Goal: Information Seeking & Learning: Find specific fact

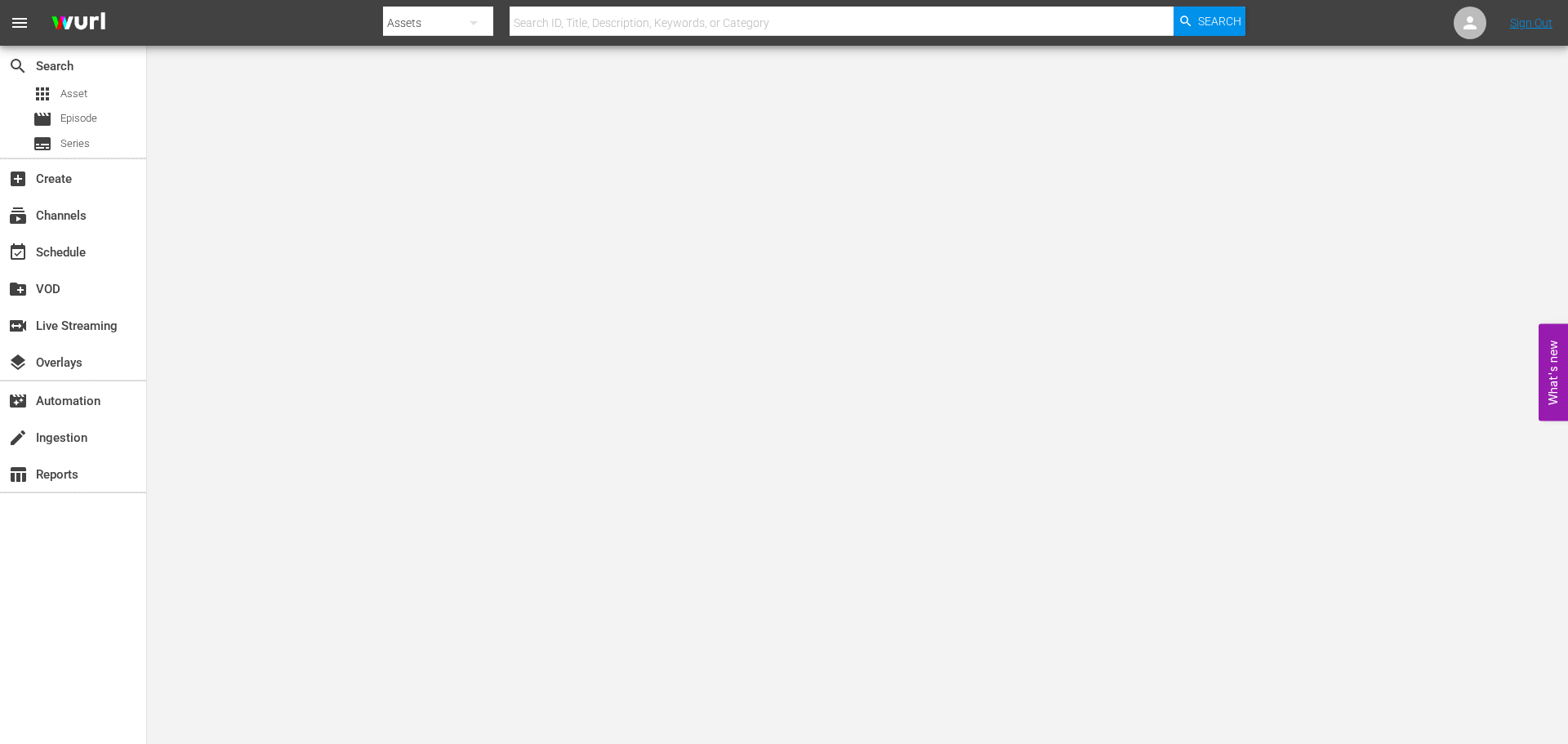
click at [729, 16] on input "text" at bounding box center [841, 23] width 664 height 39
click at [364, 140] on body "menu Search By Assets Search ID, Title, Description, Keywords, or Category Sear…" at bounding box center [784, 372] width 1568 height 744
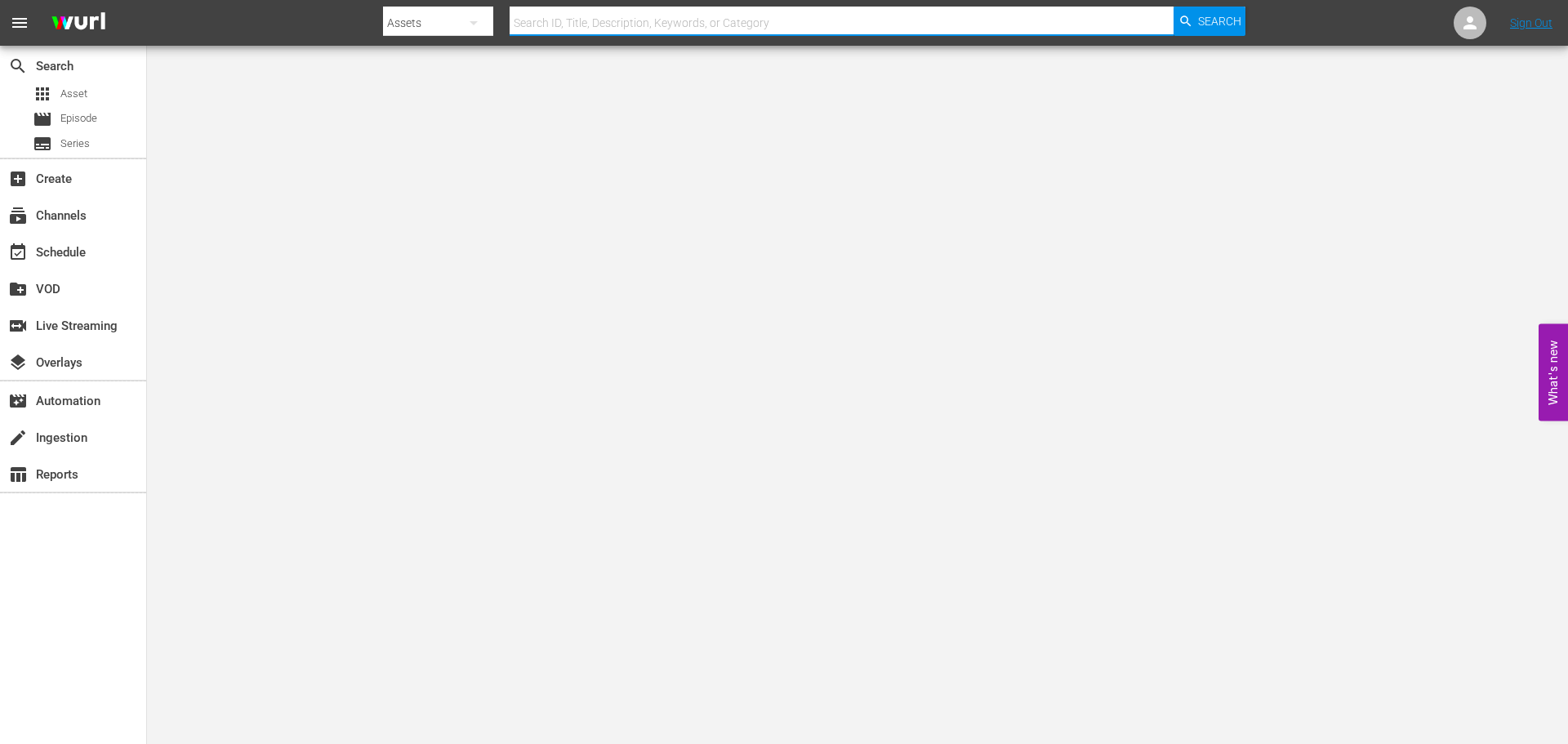
drag, startPoint x: 589, startPoint y: 19, endPoint x: 502, endPoint y: 62, distance: 97.0
click at [589, 19] on input "text" at bounding box center [841, 23] width 664 height 39
click at [428, 13] on div "Assets" at bounding box center [438, 23] width 110 height 46
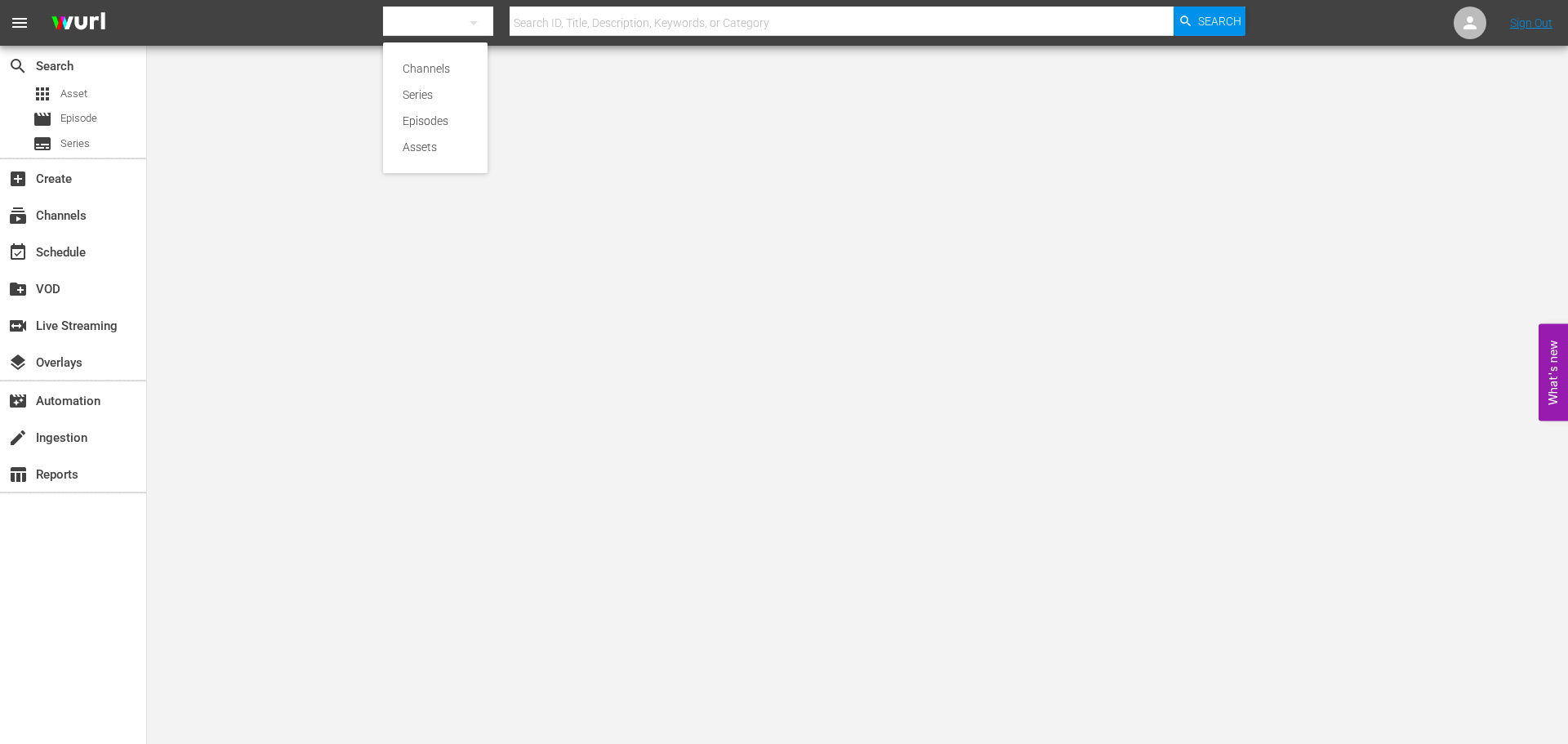
click at [616, 123] on div "Channels Series Episodes Assets" at bounding box center [784, 372] width 1568 height 744
click at [580, 16] on input "text" at bounding box center [841, 23] width 664 height 39
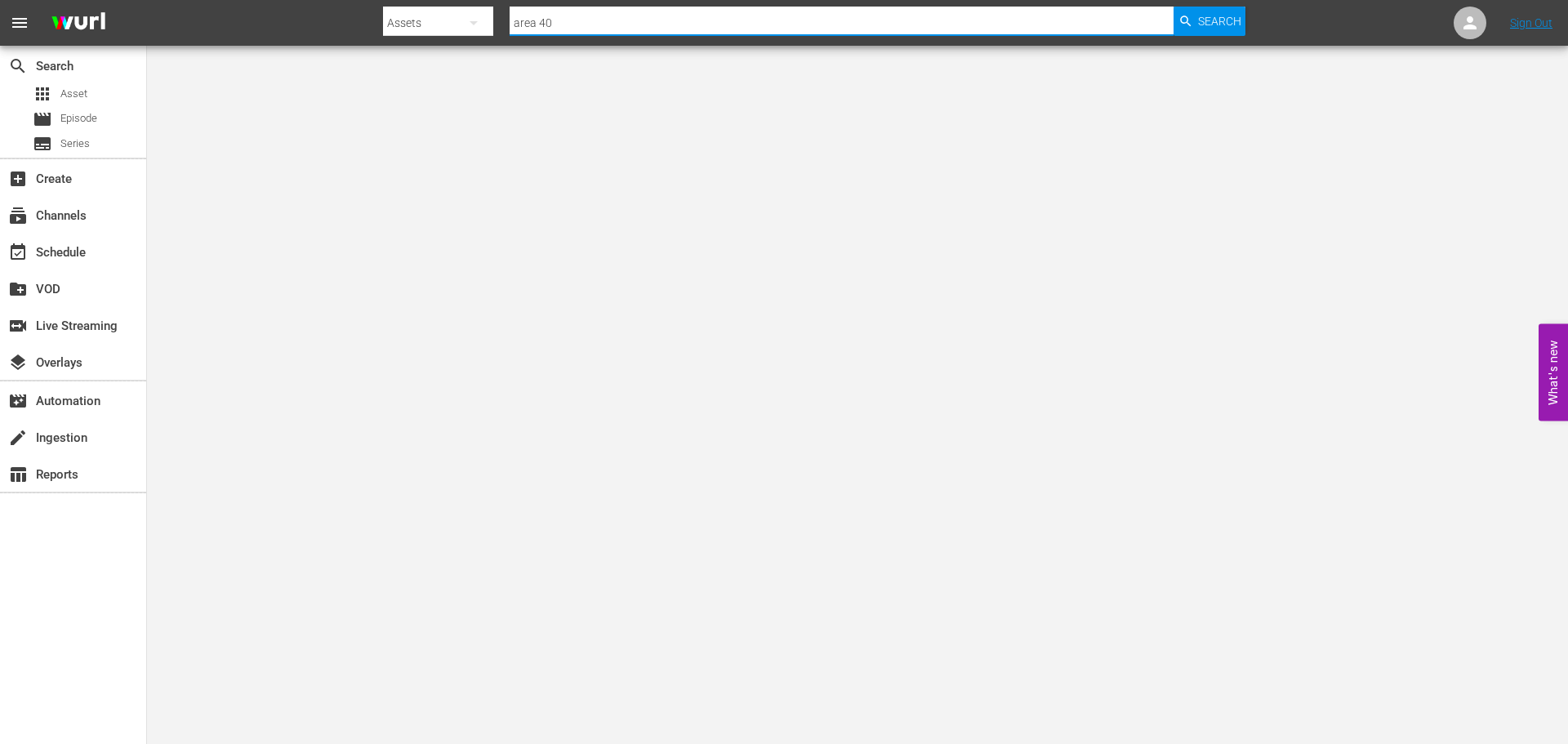
type input "area 407"
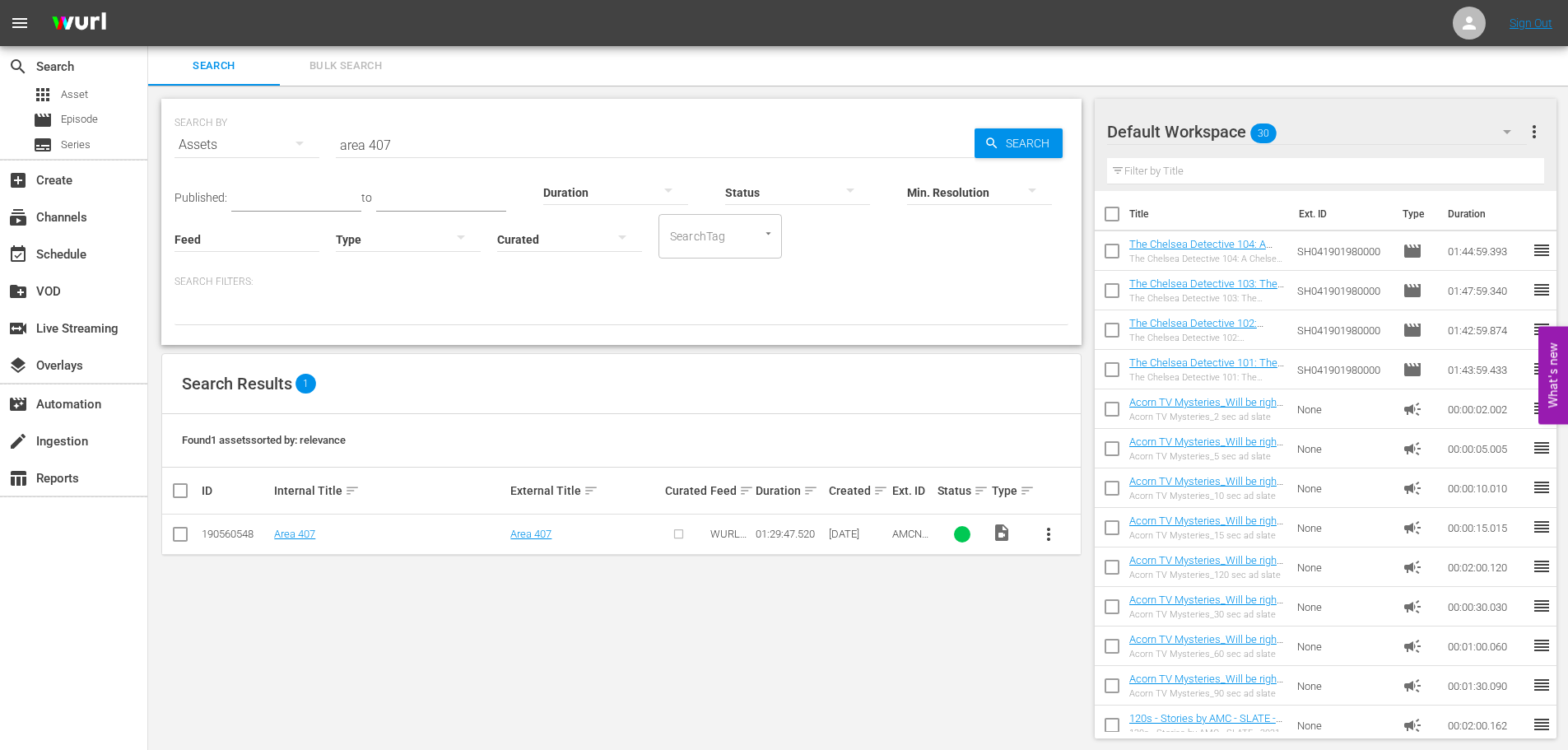
drag, startPoint x: 829, startPoint y: 533, endPoint x: 873, endPoint y: 532, distance: 44.0
click at [873, 532] on div "[DATE]" at bounding box center [859, 534] width 59 height 13
click at [798, 621] on div "SEARCH BY Search By Assets Search ID, Title, Description, Keywords, or Category…" at bounding box center [621, 419] width 947 height 667
click at [408, 147] on input "area 407" at bounding box center [655, 145] width 639 height 40
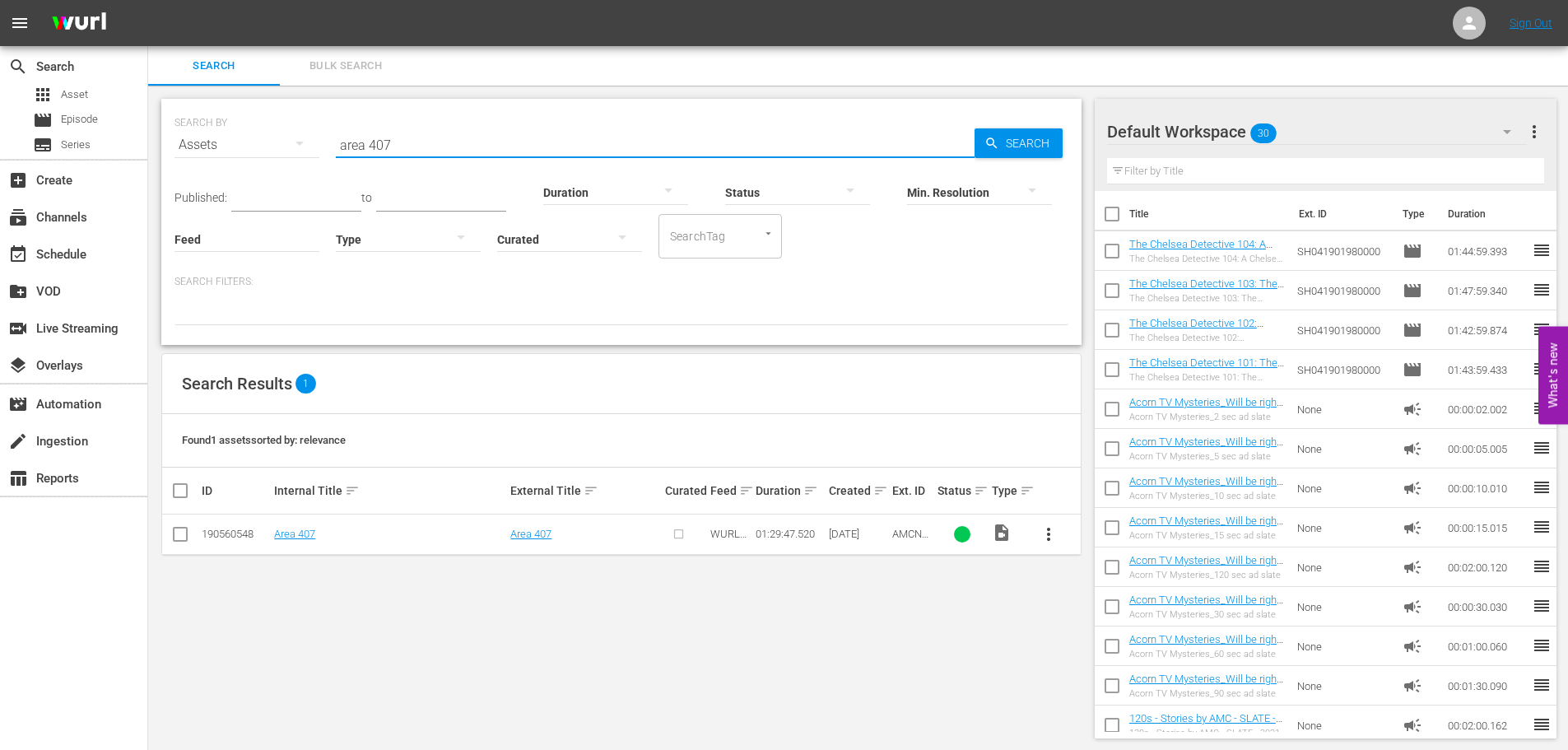
click at [408, 147] on input "area 407" at bounding box center [655, 145] width 639 height 40
paste input "Wyrmwood: Road of the Dead"
click at [999, 148] on span "Search" at bounding box center [1030, 143] width 63 height 29
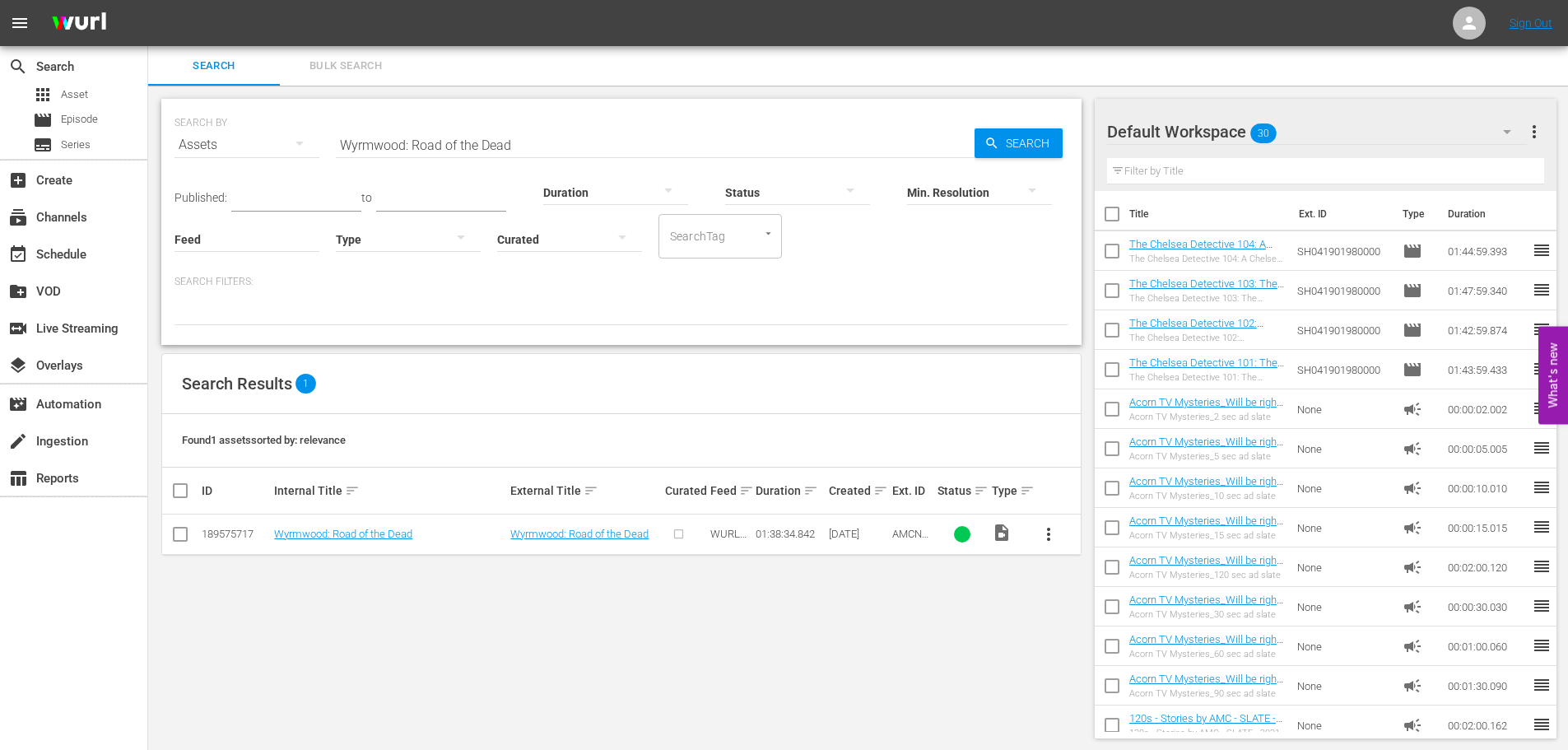
click at [436, 629] on div "SEARCH BY Search By Assets Search ID, Title, Description, Keywords, or Category…" at bounding box center [621, 419] width 947 height 667
click at [549, 150] on input "Wyrmwood: Road of the Dead" at bounding box center [655, 145] width 639 height 40
paste input "Primal"
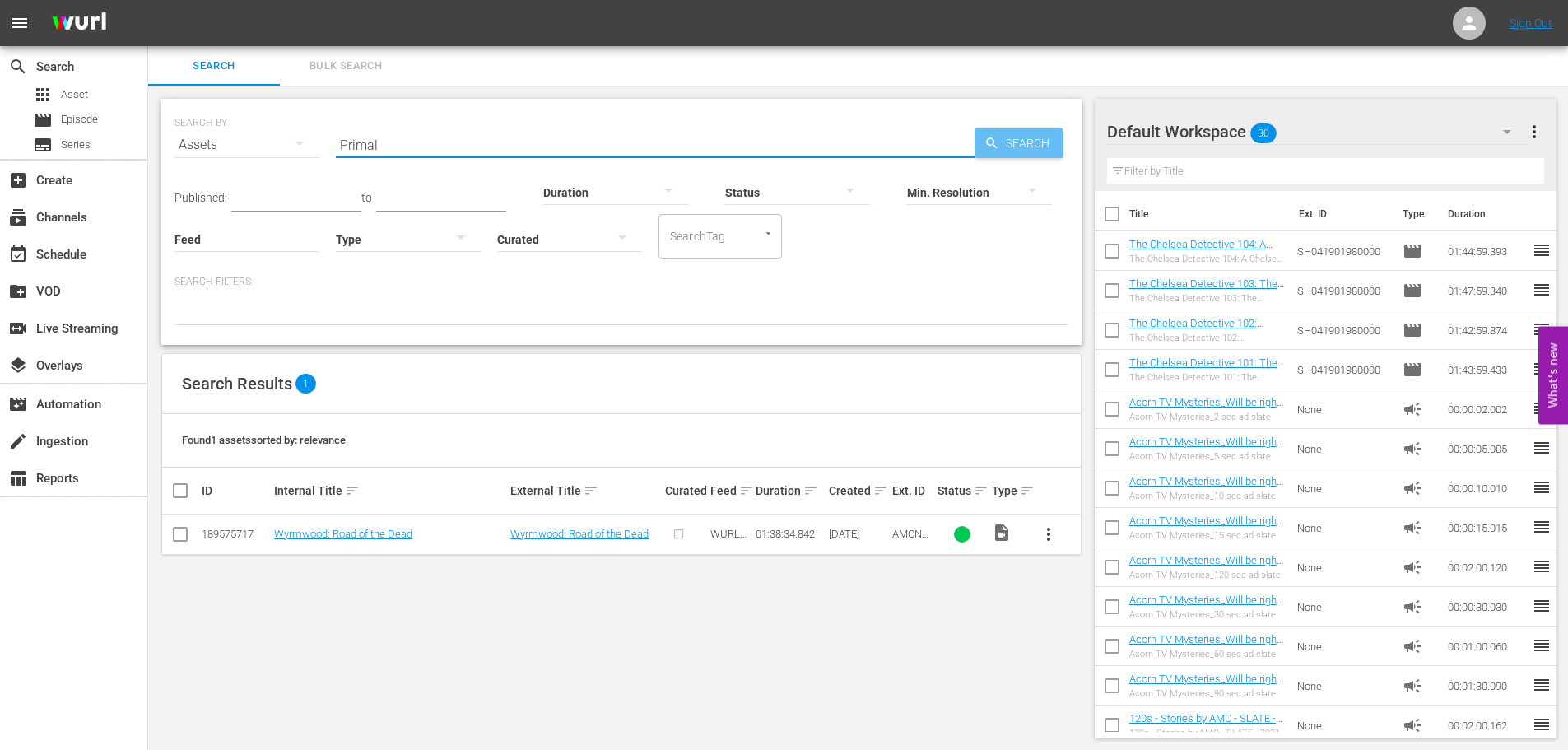
type input "Primal"
click at [1048, 142] on span "Search" at bounding box center [1030, 143] width 63 height 29
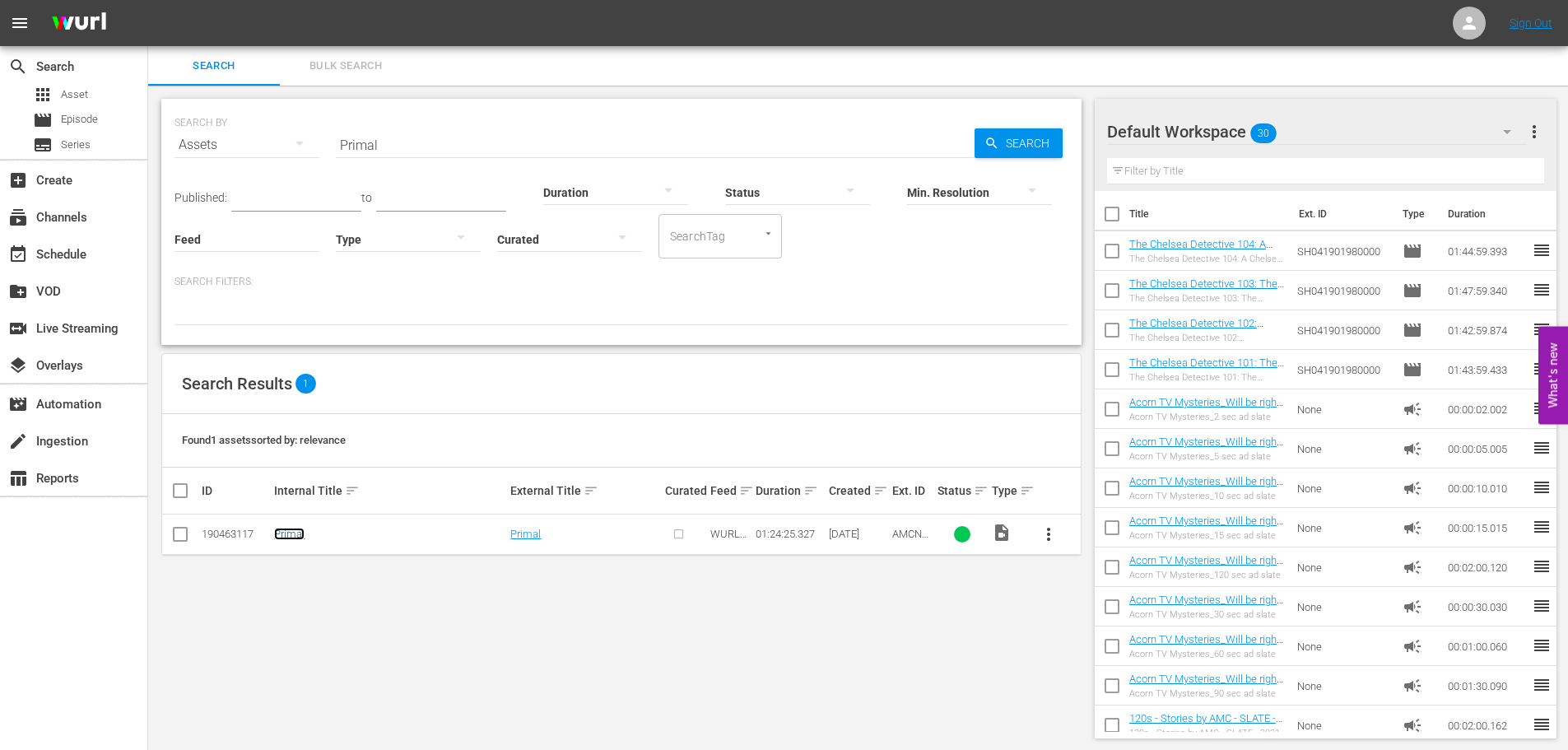
click at [295, 536] on link "Primal" at bounding box center [289, 534] width 30 height 13
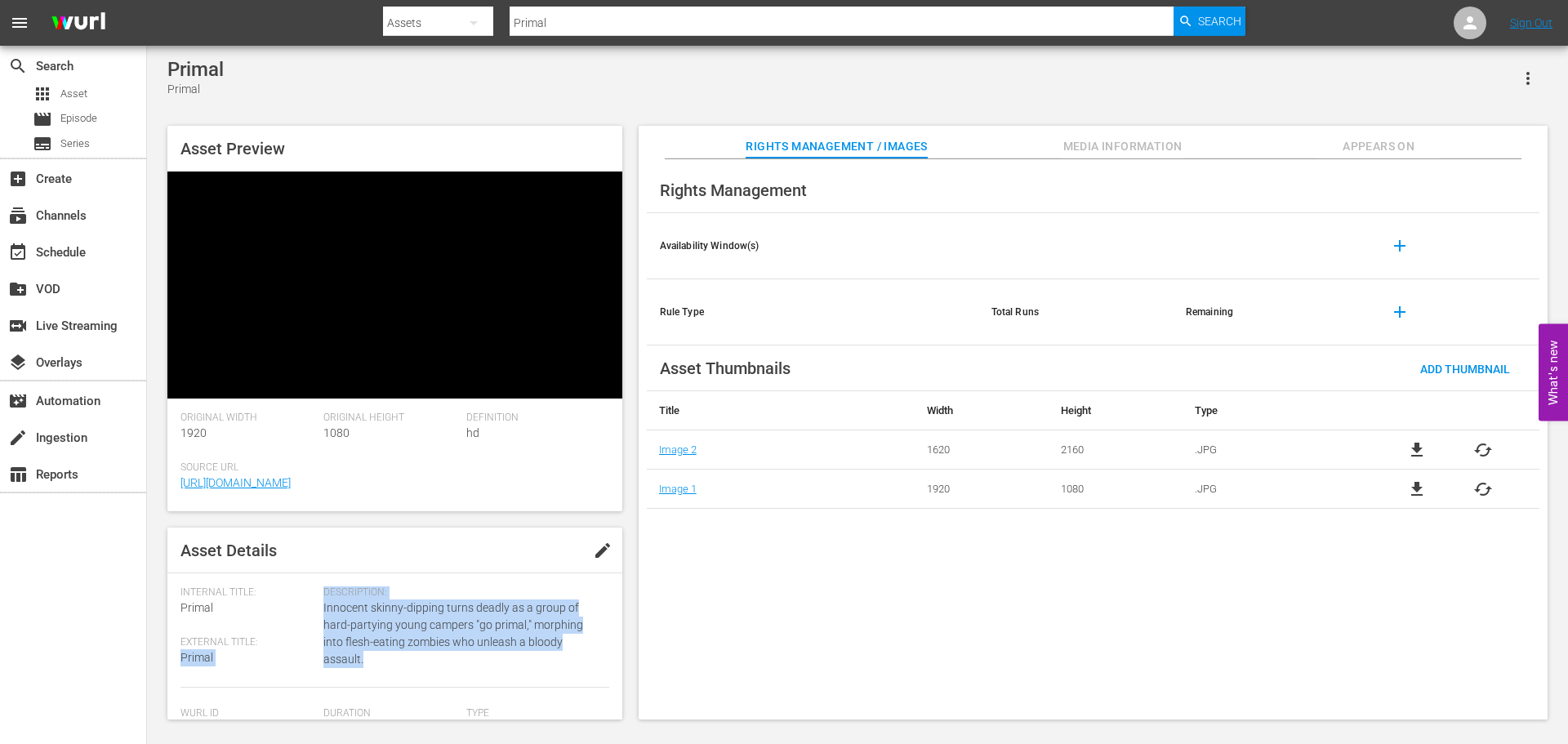
drag, startPoint x: 383, startPoint y: 549, endPoint x: 318, endPoint y: 529, distance: 68.0
click at [318, 586] on div "Internal Title: Primal External Title: Primal Description: Innocent skinny-dipp…" at bounding box center [395, 636] width 428 height 101
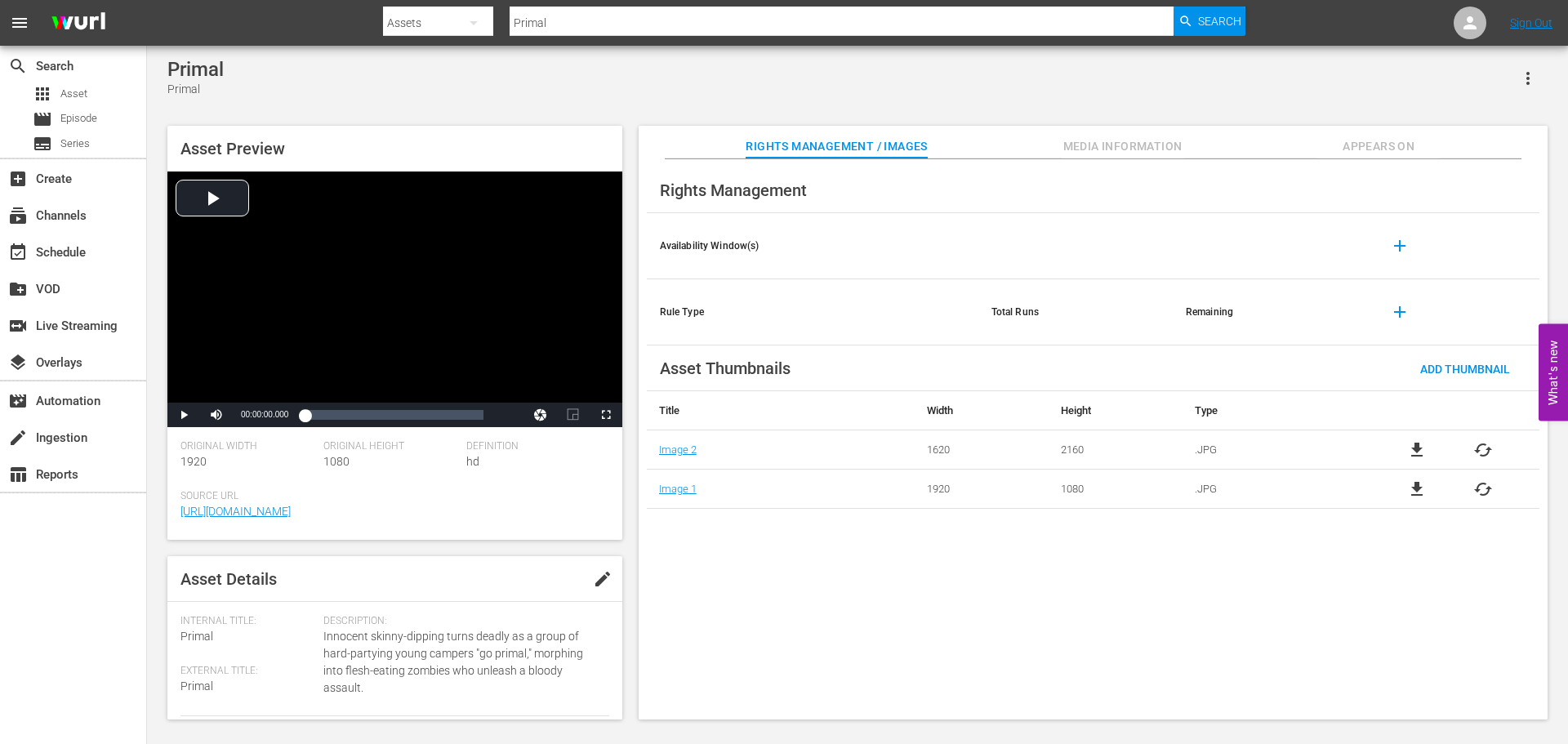
click at [360, 533] on div "Source Url [URL][DOMAIN_NAME]" at bounding box center [395, 515] width 428 height 50
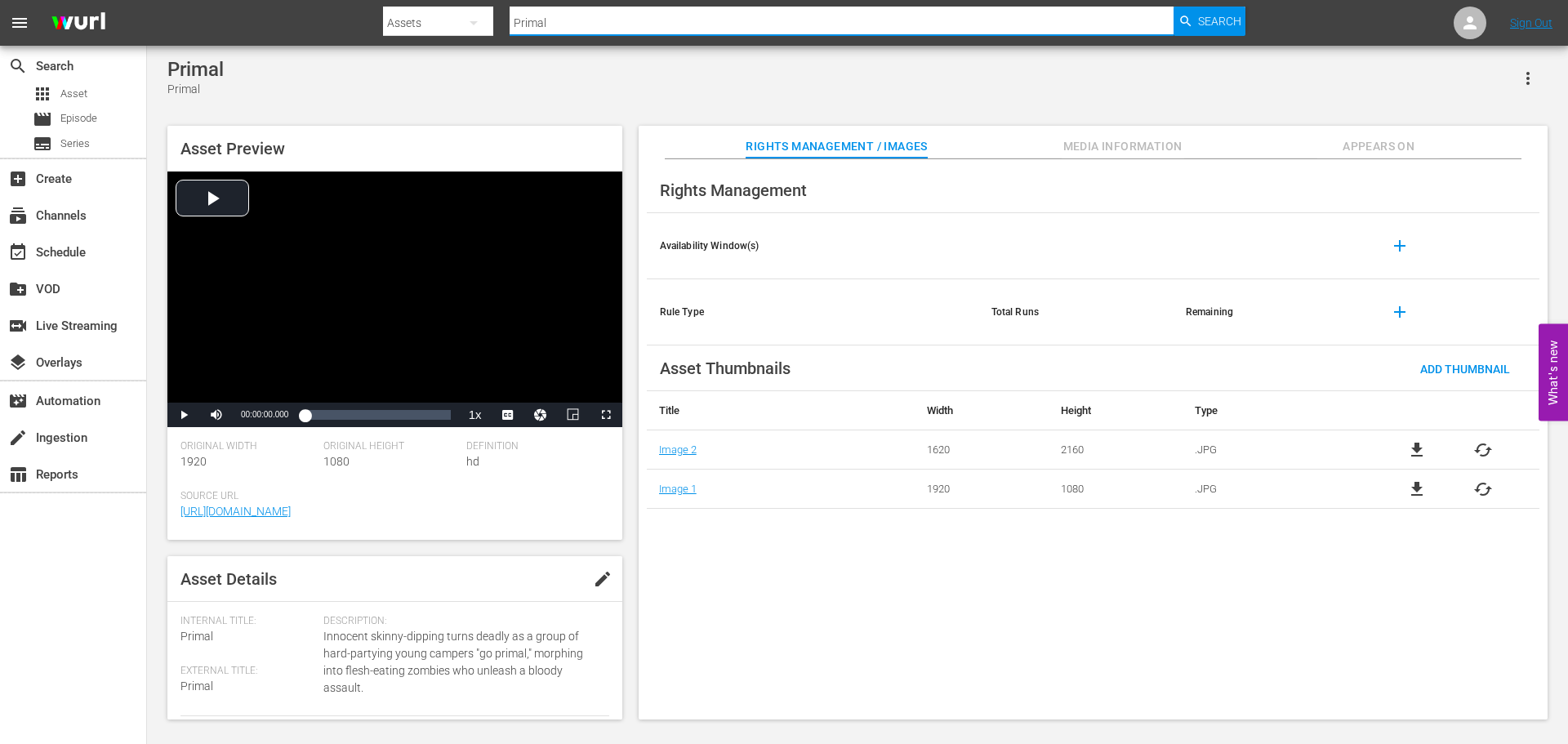
click at [554, 17] on input "Primal" at bounding box center [841, 23] width 664 height 39
paste input "What We Become"
type input "What We Become"
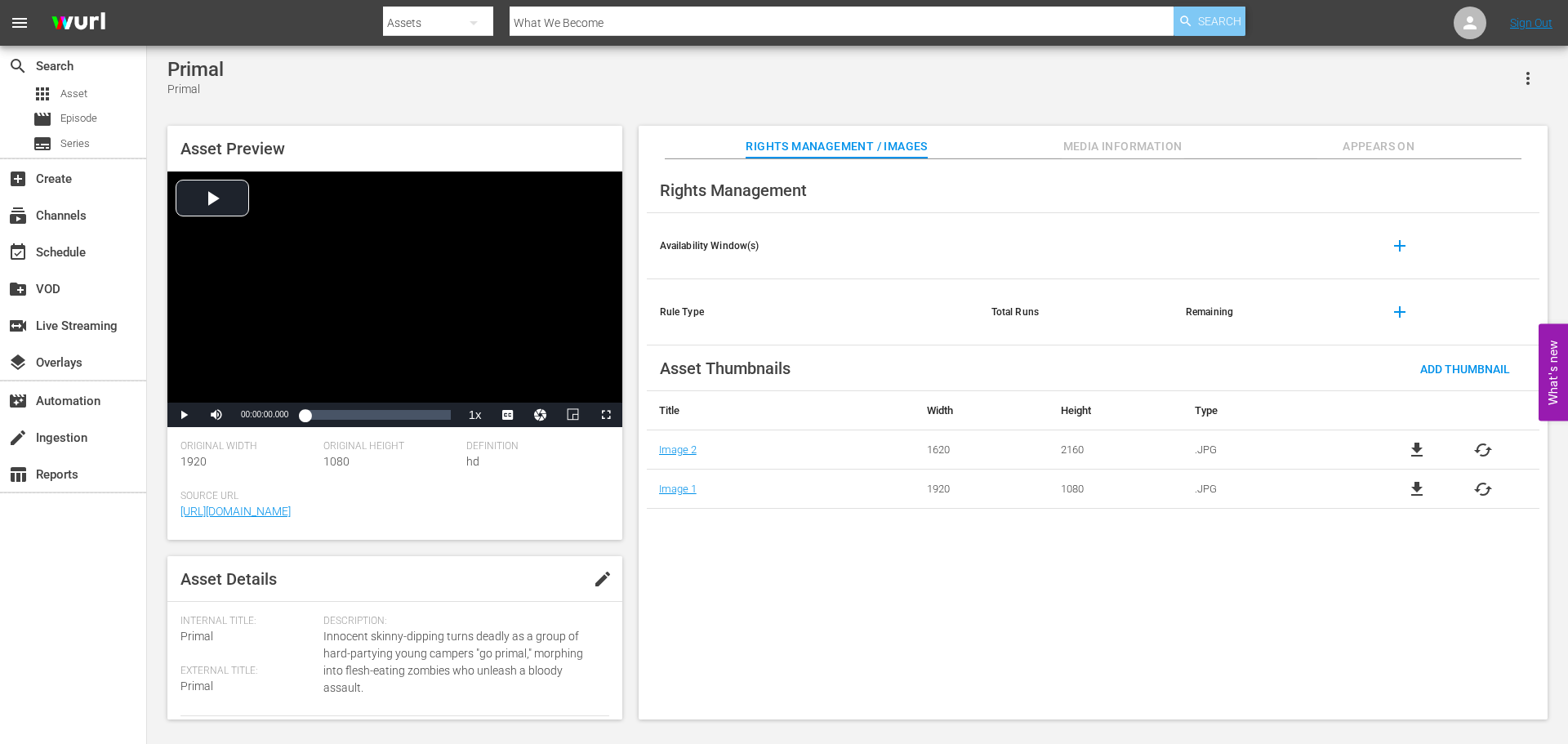
click at [1203, 20] on span "Search" at bounding box center [1220, 21] width 43 height 29
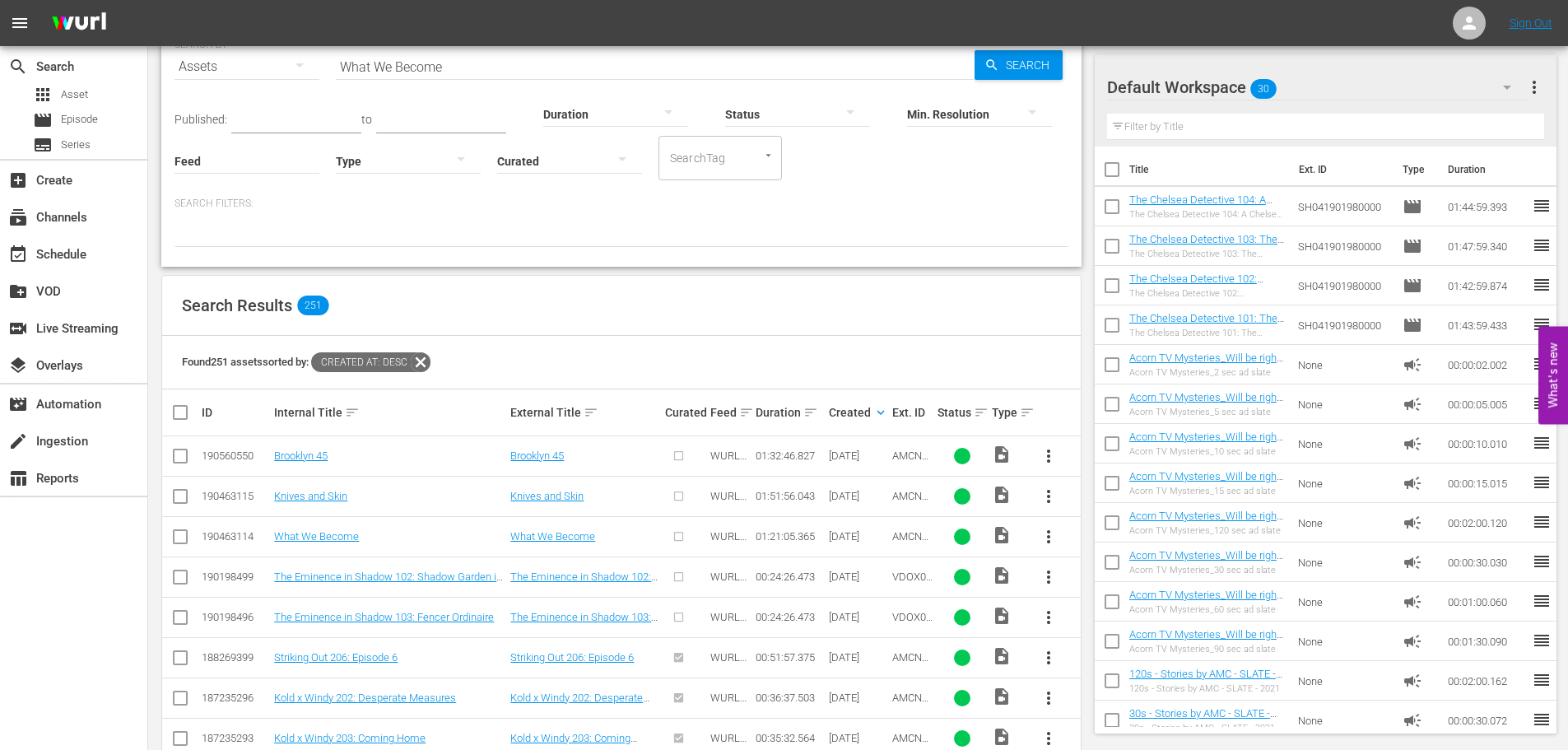
scroll to position [82, 0]
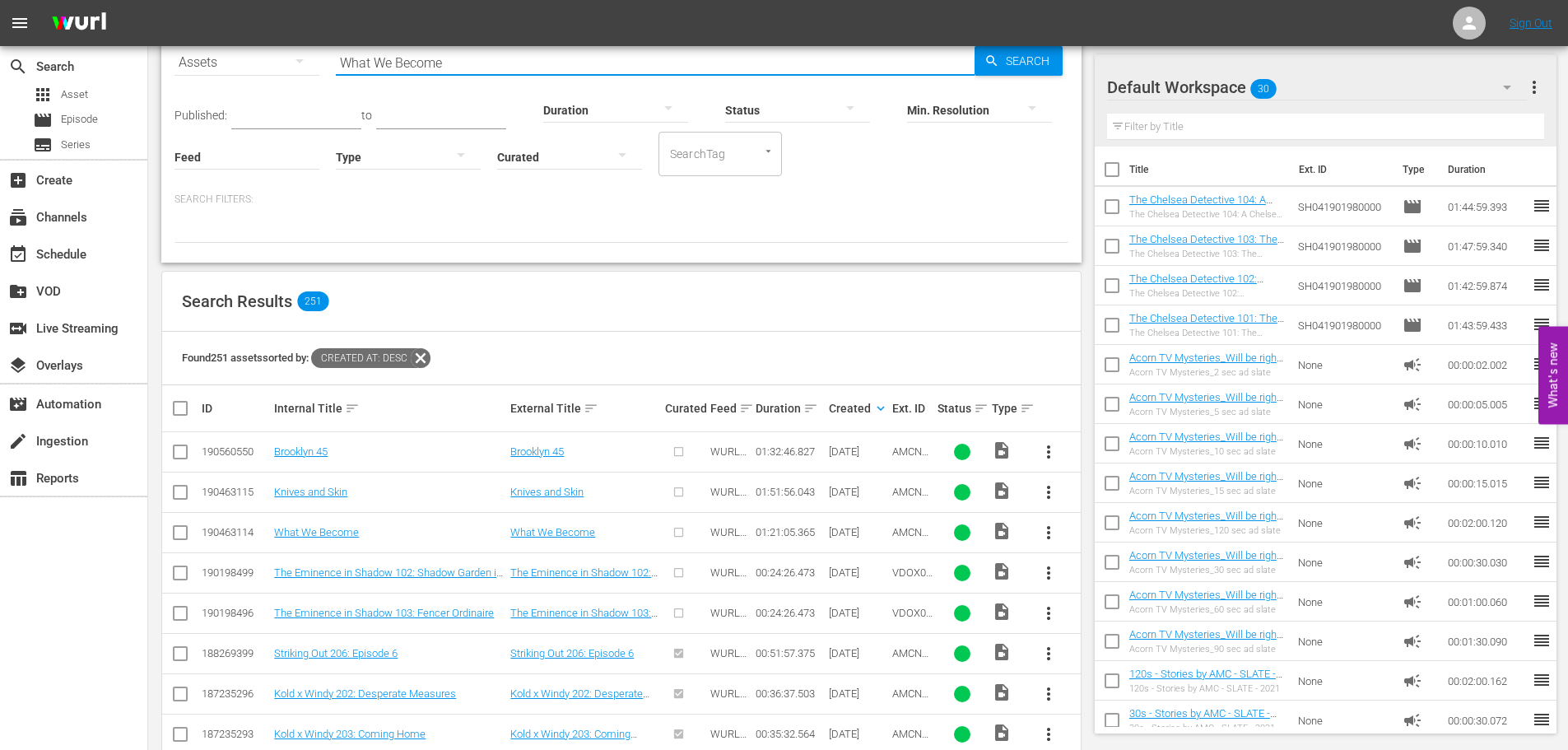
click at [522, 71] on input "What We Become" at bounding box center [655, 62] width 639 height 40
paste input "Knives and Skin"
type input "Knives and Skin"
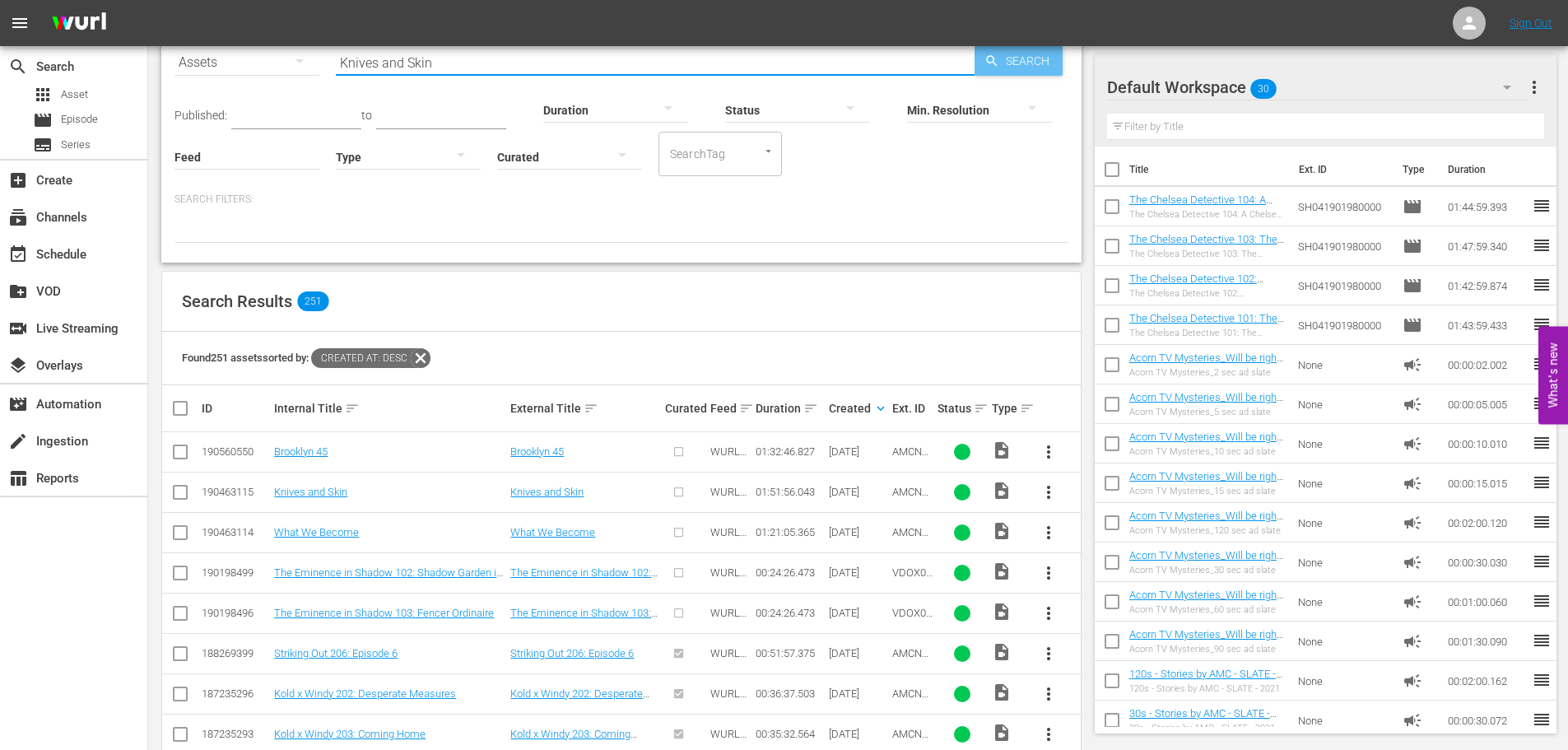
click at [999, 52] on span "Search" at bounding box center [1030, 61] width 63 height 29
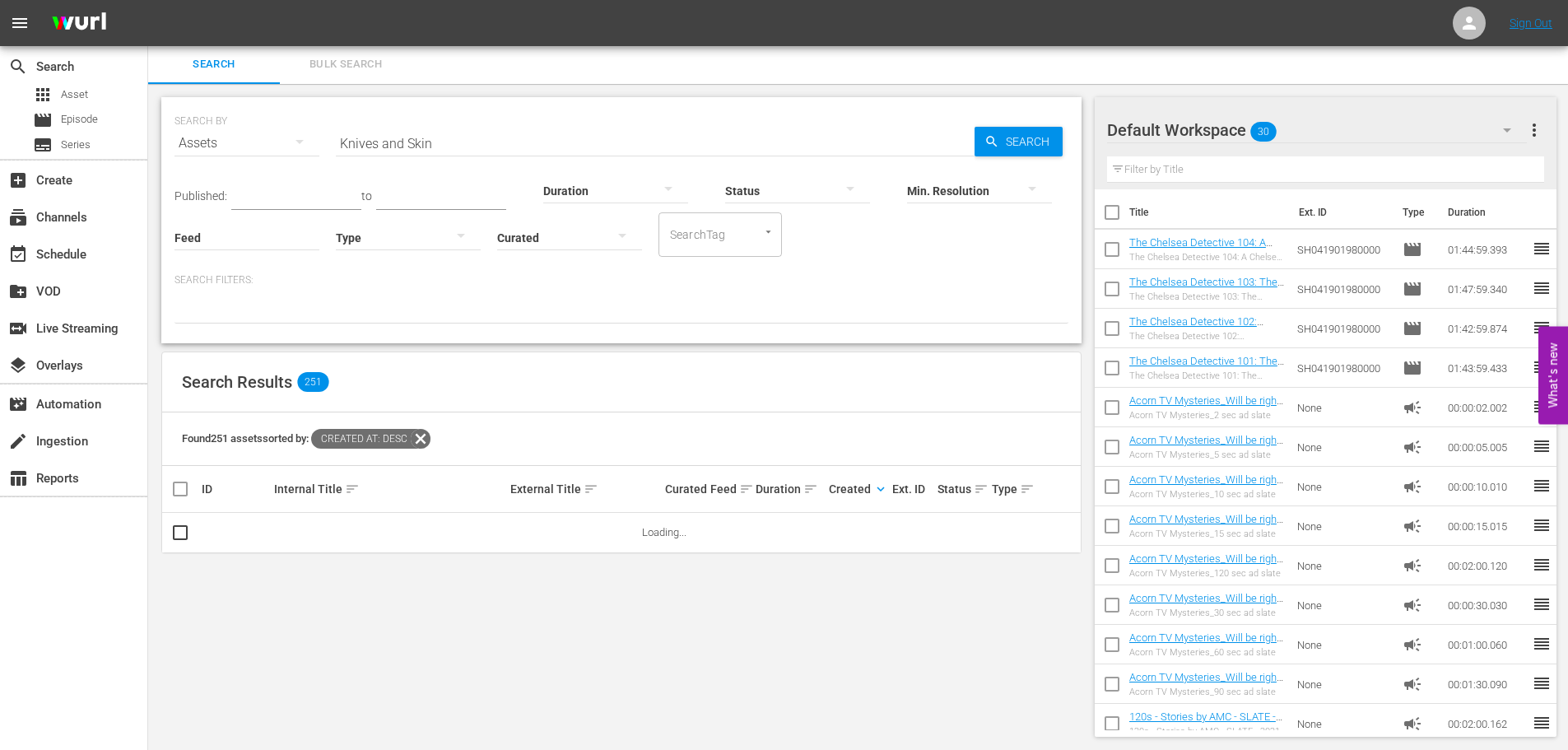
scroll to position [0, 0]
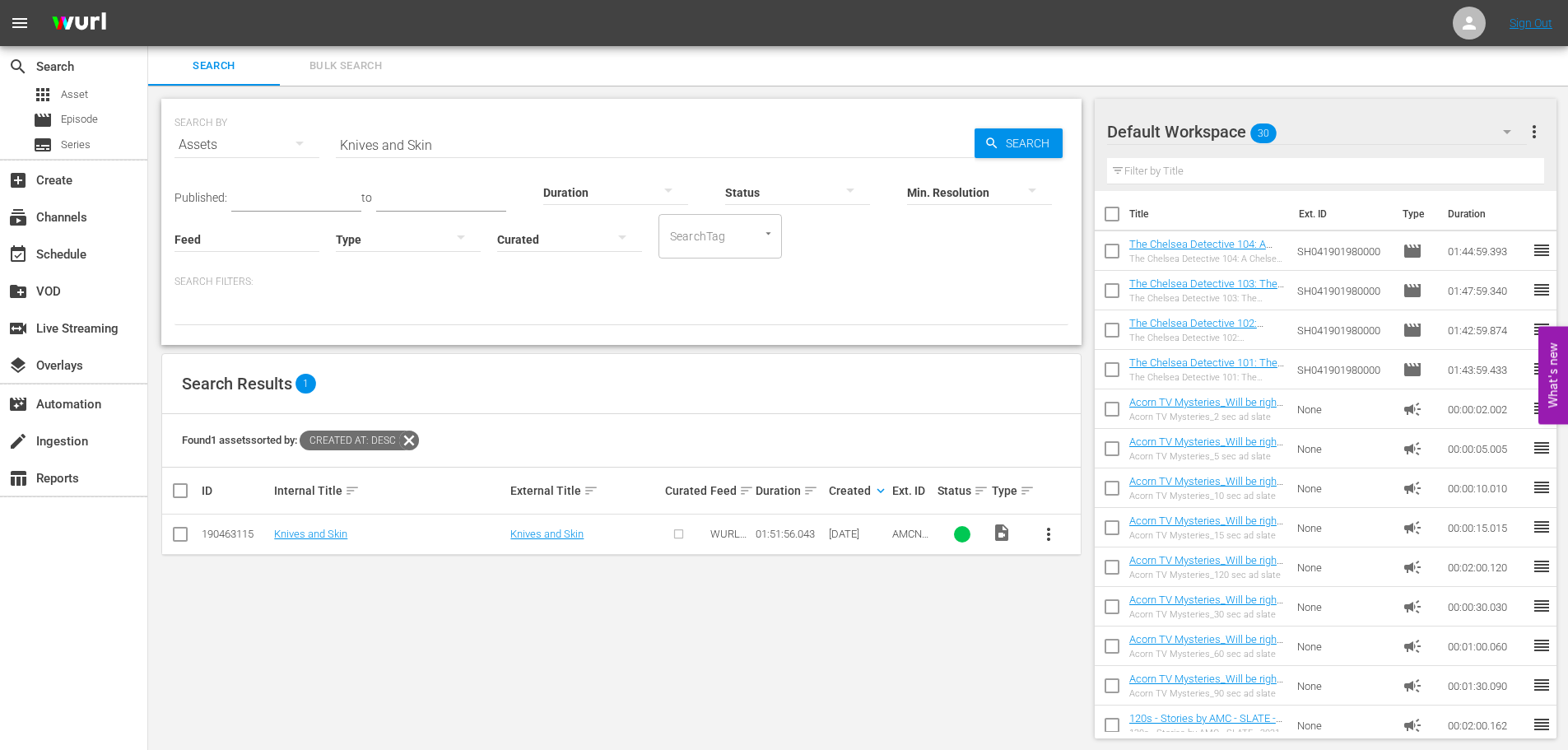
click at [926, 61] on div "Search Bulk Search" at bounding box center [858, 66] width 1420 height 40
